Goal: Complete application form

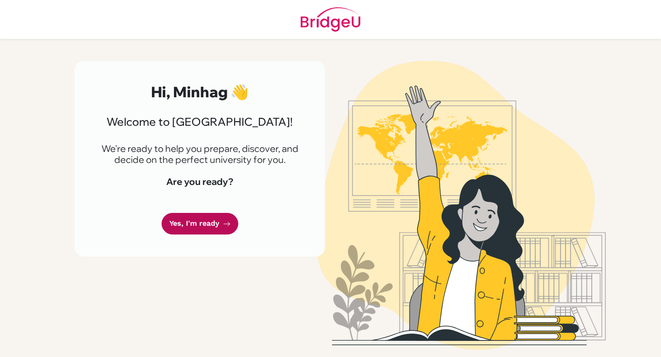
click at [206, 225] on link "Yes, I'm ready" at bounding box center [199, 224] width 77 height 22
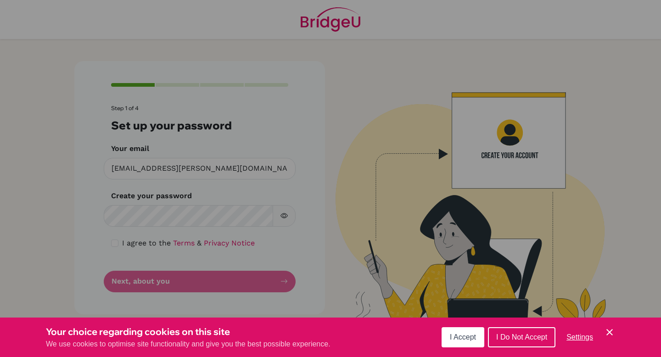
click at [455, 339] on span "I Accept" at bounding box center [463, 337] width 26 height 8
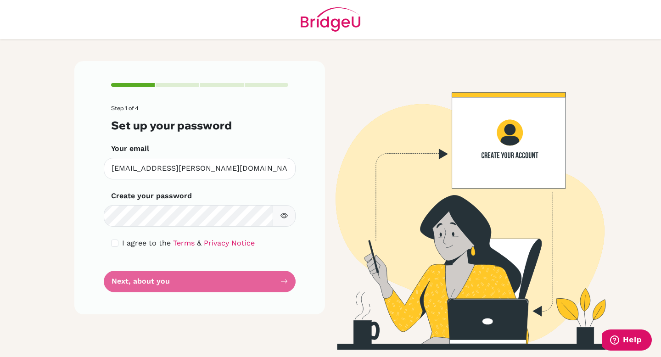
click at [282, 218] on icon "button" at bounding box center [283, 215] width 7 height 7
click at [117, 244] on input "checkbox" at bounding box center [114, 242] width 7 height 7
checkbox input "true"
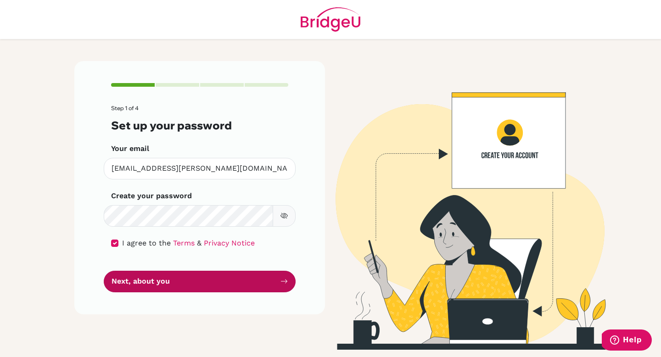
click at [157, 280] on button "Next, about you" at bounding box center [200, 282] width 192 height 22
